Goal: Download file/media

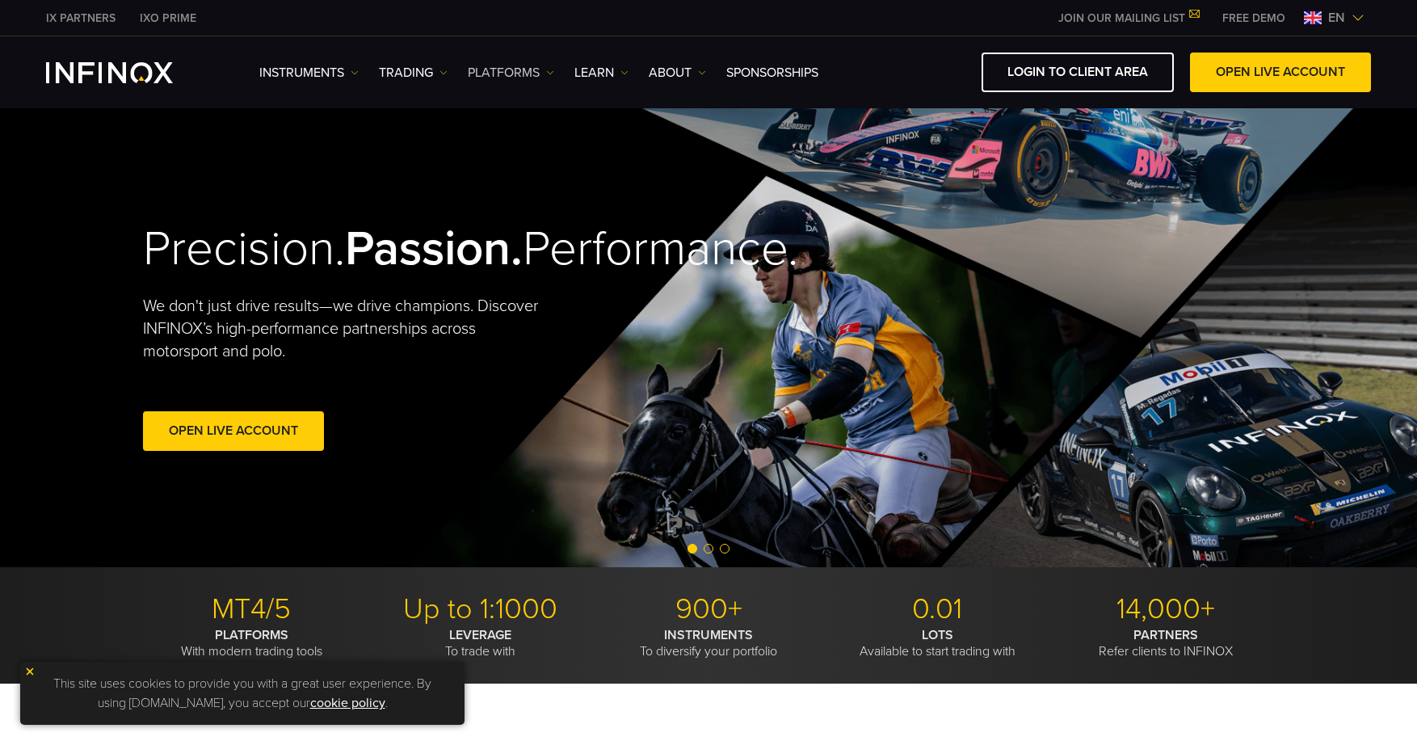
click at [521, 71] on link "PLATFORMS" at bounding box center [511, 72] width 86 height 19
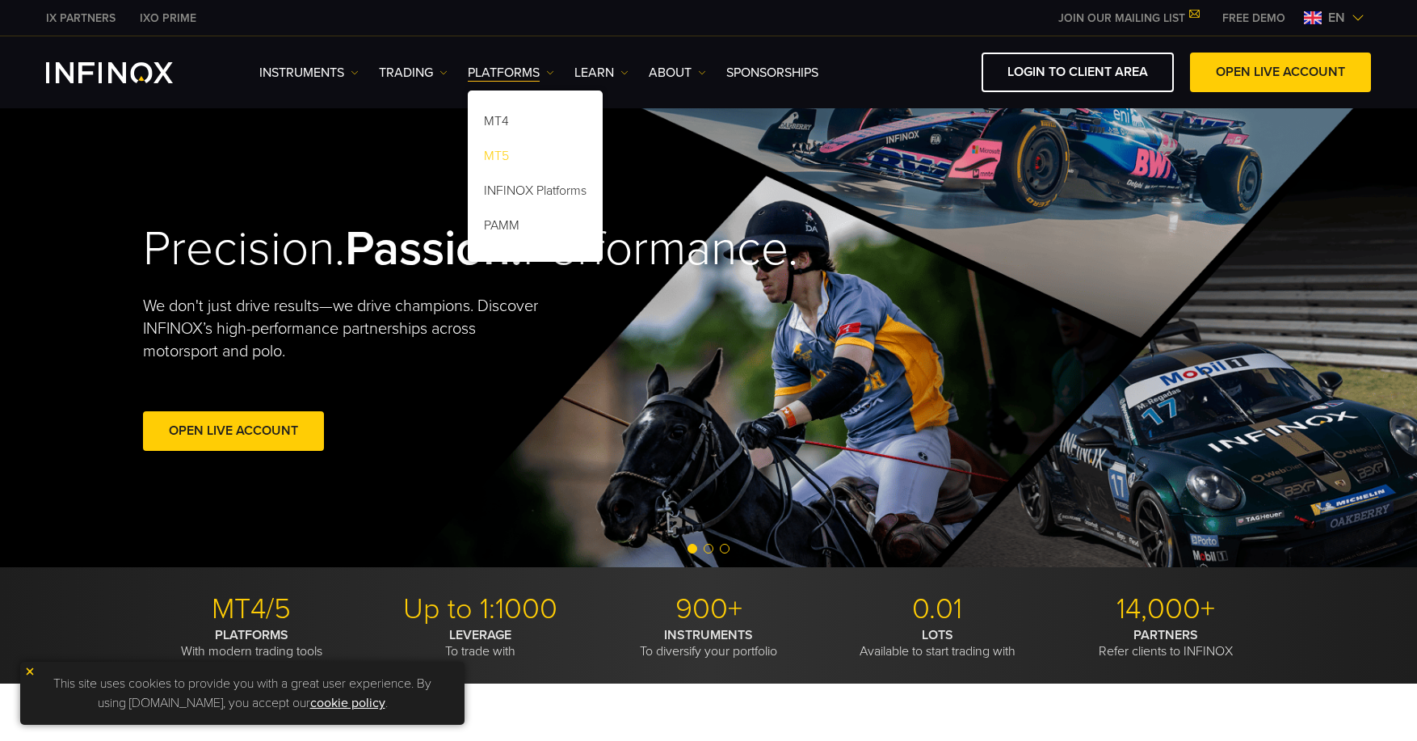
click at [499, 152] on link "MT5" at bounding box center [535, 158] width 135 height 35
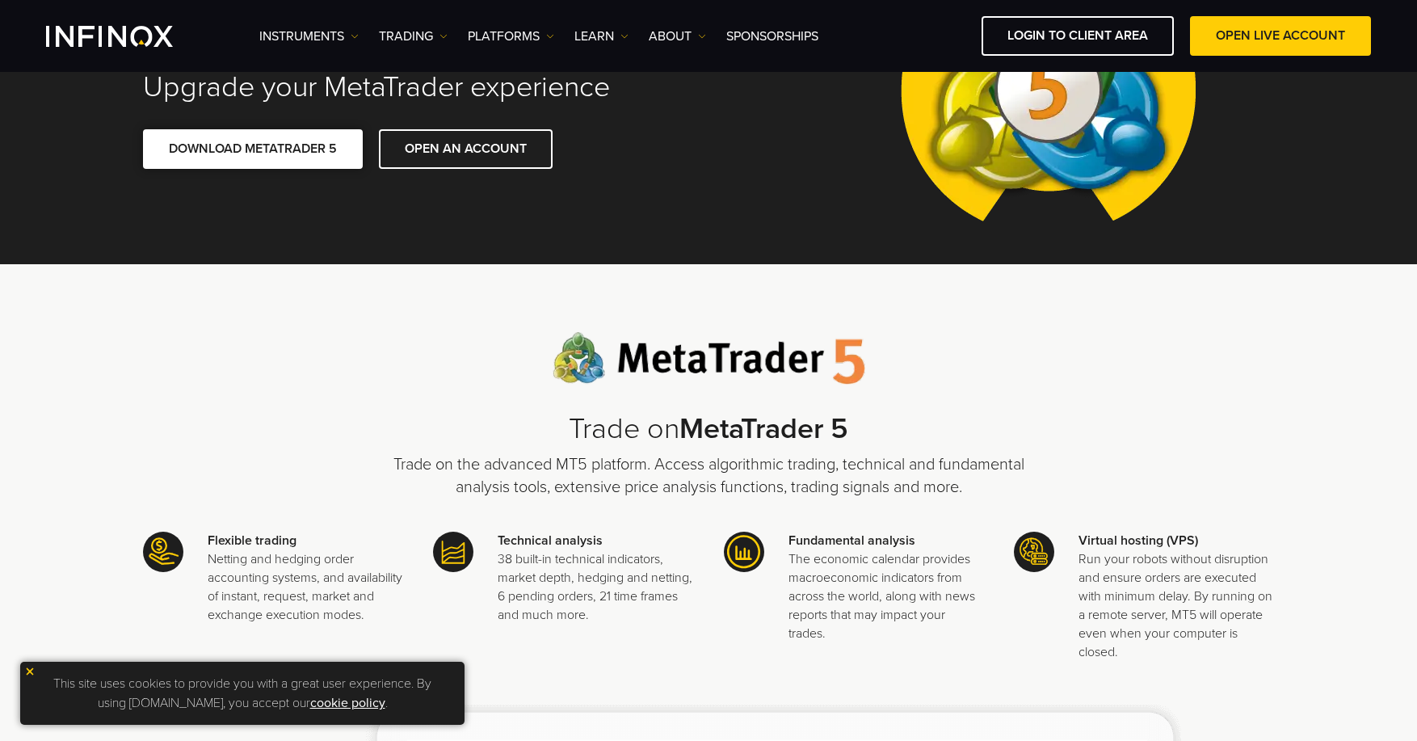
click at [246, 153] on link "DOWNLOAD METATRADER 5" at bounding box center [253, 149] width 220 height 40
click at [29, 670] on img at bounding box center [29, 671] width 11 height 11
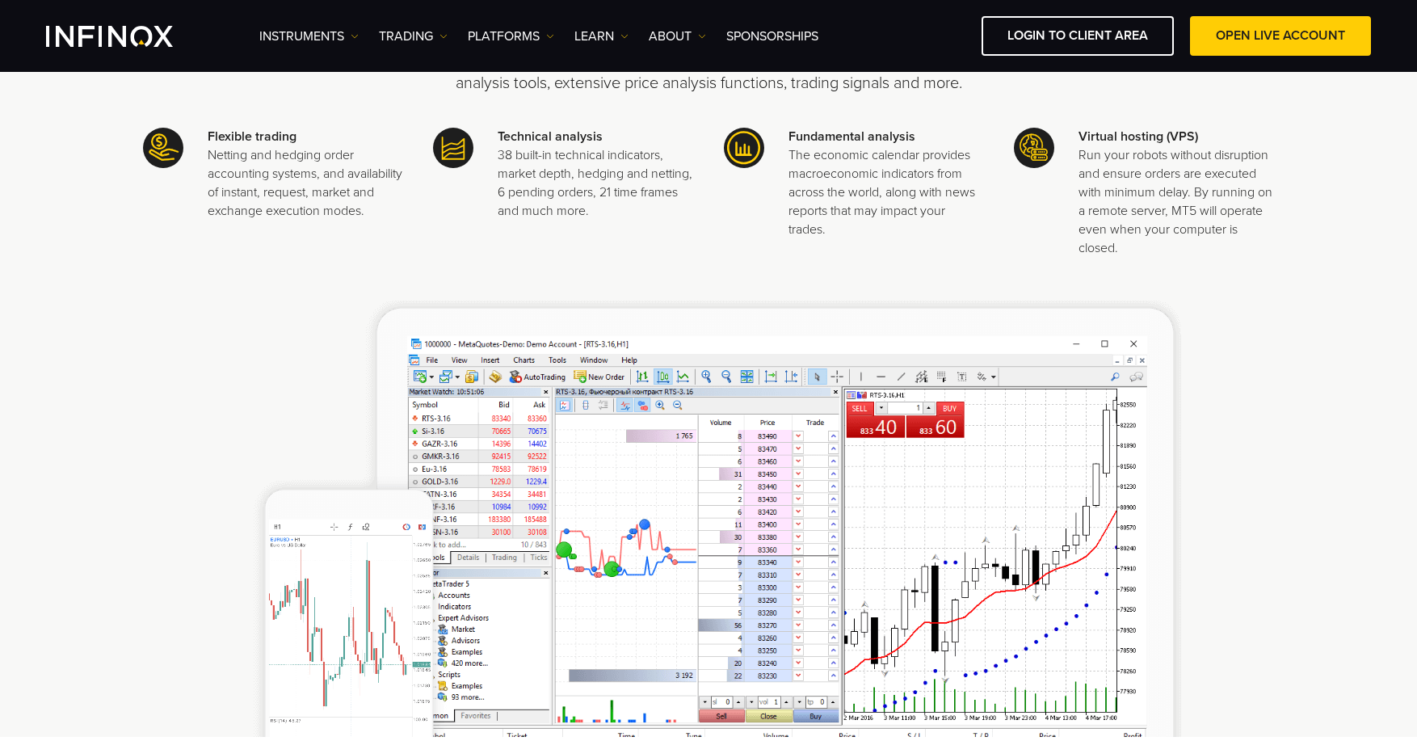
scroll to position [889, 0]
